Goal: Transaction & Acquisition: Purchase product/service

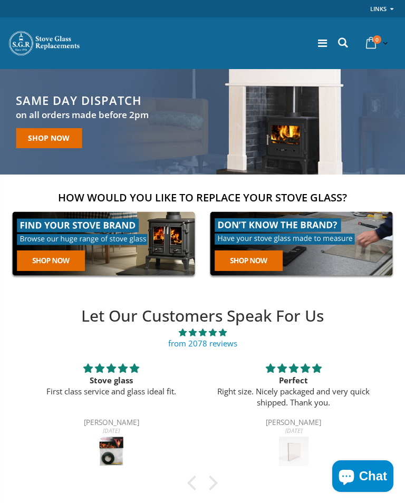
click at [239, 260] on link at bounding box center [301, 243] width 191 height 73
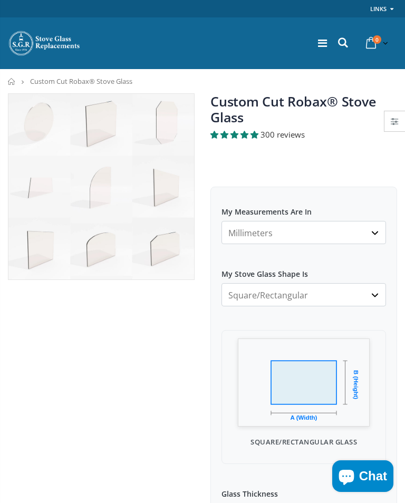
click at [234, 232] on select "Millimeters Centimeters Inches" at bounding box center [303, 232] width 164 height 23
click at [373, 236] on select "Millimeters Centimeters Inches" at bounding box center [303, 232] width 164 height 23
click at [239, 296] on select "Square/Rectangular Arched Half Arch Both Top Corners Cut Single Corner Cut All …" at bounding box center [303, 294] width 164 height 23
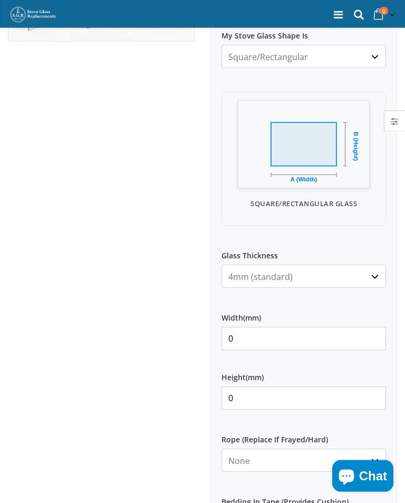
scroll to position [263, 0]
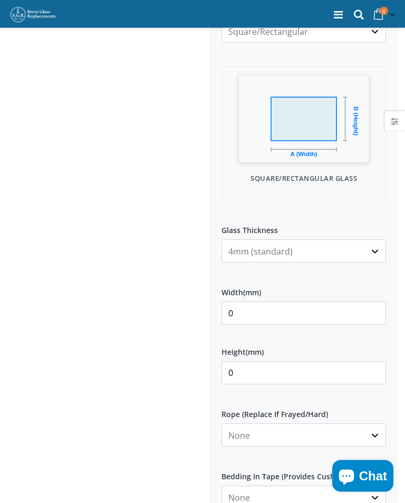
click at [235, 313] on input "0" at bounding box center [303, 313] width 164 height 23
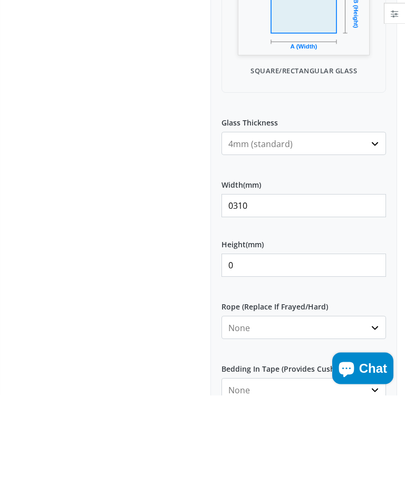
type input "0310"
click at [228, 362] on input "0" at bounding box center [303, 373] width 164 height 23
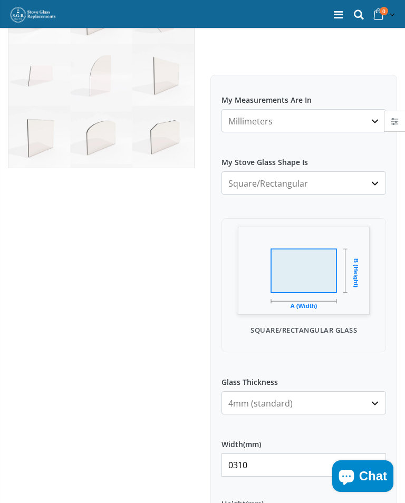
scroll to position [231, 0]
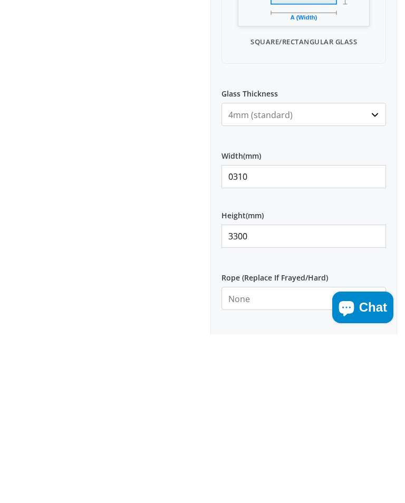
click at [256, 393] on input "3300" at bounding box center [303, 404] width 164 height 23
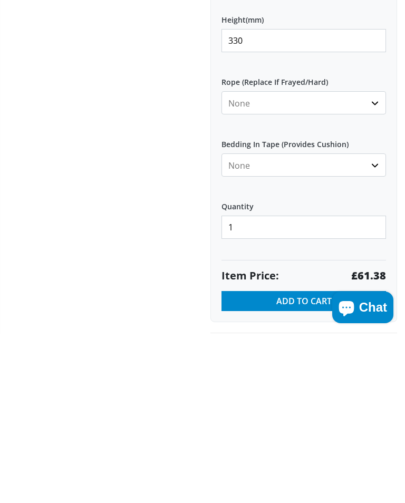
type input "330"
click at [89, 277] on div at bounding box center [101, 84] width 202 height 836
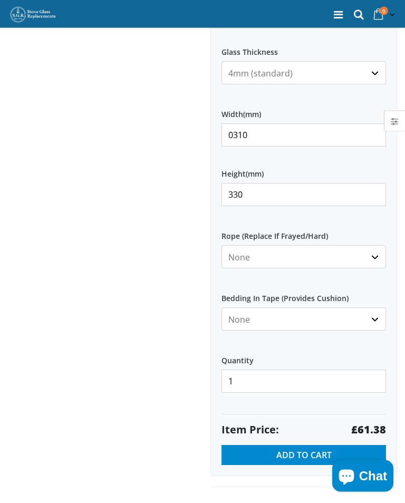
scroll to position [441, 0]
